Goal: Navigation & Orientation: Find specific page/section

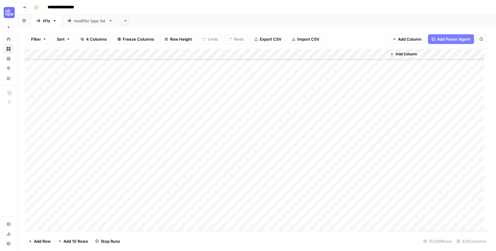
scroll to position [75524, 0]
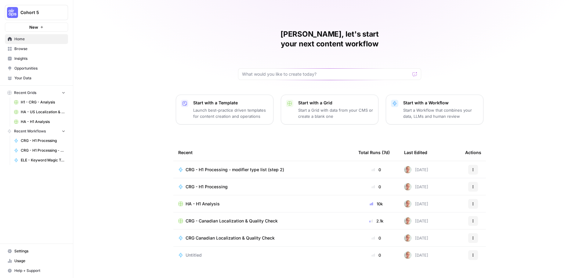
click at [272, 167] on span "CRG - H1 Processing - modifier type list (step 2)" at bounding box center [235, 170] width 99 height 6
click at [221, 218] on span "CRG - Canadian Localization & Quality Check" at bounding box center [232, 221] width 92 height 6
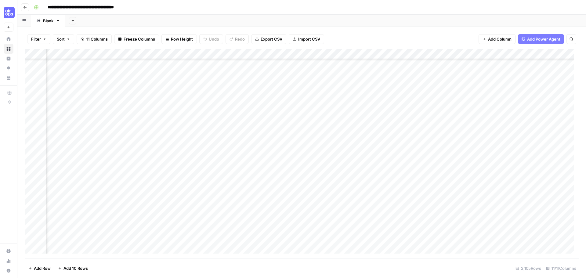
scroll to position [21675, 241]
click at [24, 6] on icon "button" at bounding box center [25, 7] width 4 height 4
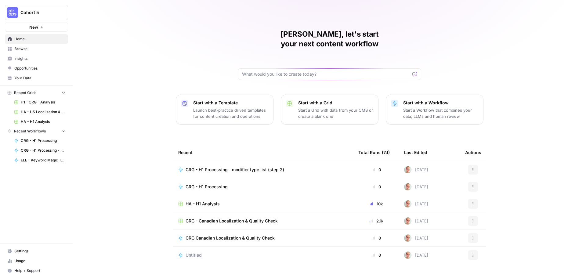
scroll to position [3, 0]
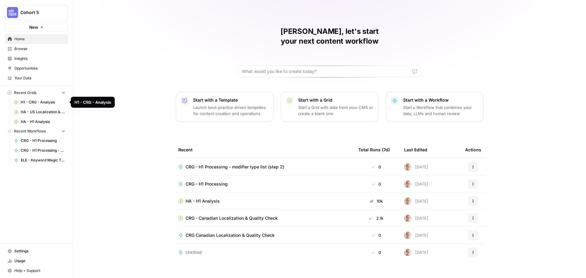
click at [41, 102] on span "H1 - CRG - Analysis" at bounding box center [43, 102] width 45 height 5
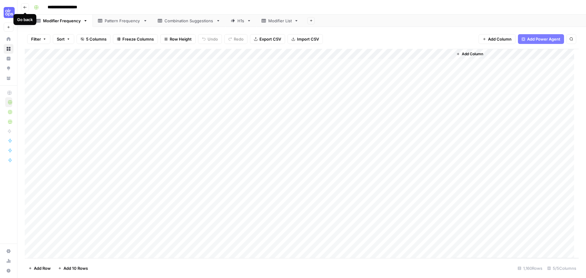
click at [26, 6] on icon "button" at bounding box center [25, 7] width 4 height 4
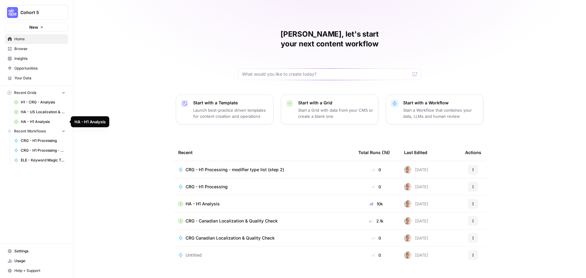
click at [38, 120] on span "HA - H1 Analysis" at bounding box center [43, 121] width 45 height 5
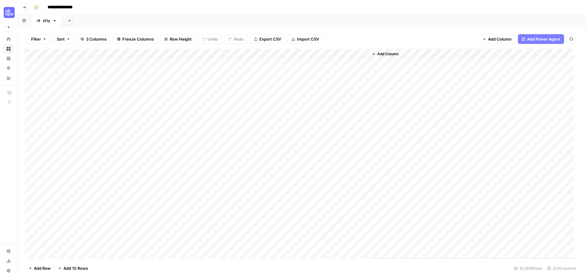
click at [23, 8] on button "Go back" at bounding box center [25, 7] width 8 height 8
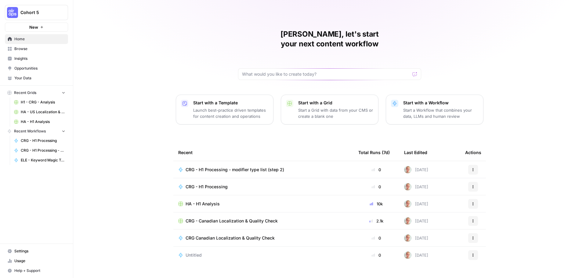
click at [32, 48] on span "Browse" at bounding box center [39, 48] width 51 height 5
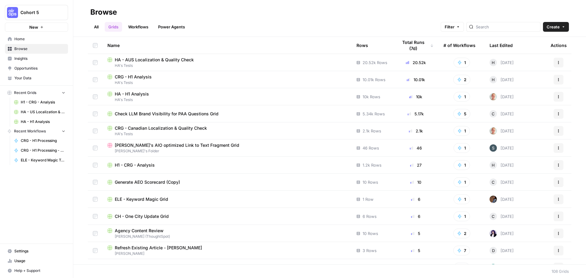
click at [130, 75] on span "CRG - H1 Analysis" at bounding box center [133, 77] width 37 height 6
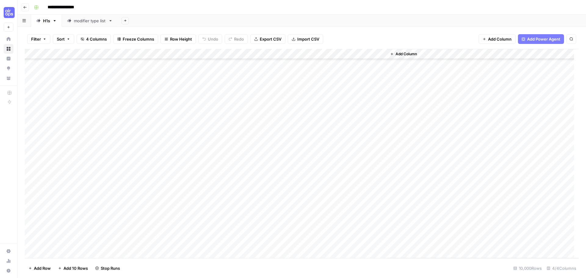
scroll to position [103657, 0]
